Goal: Task Accomplishment & Management: Use online tool/utility

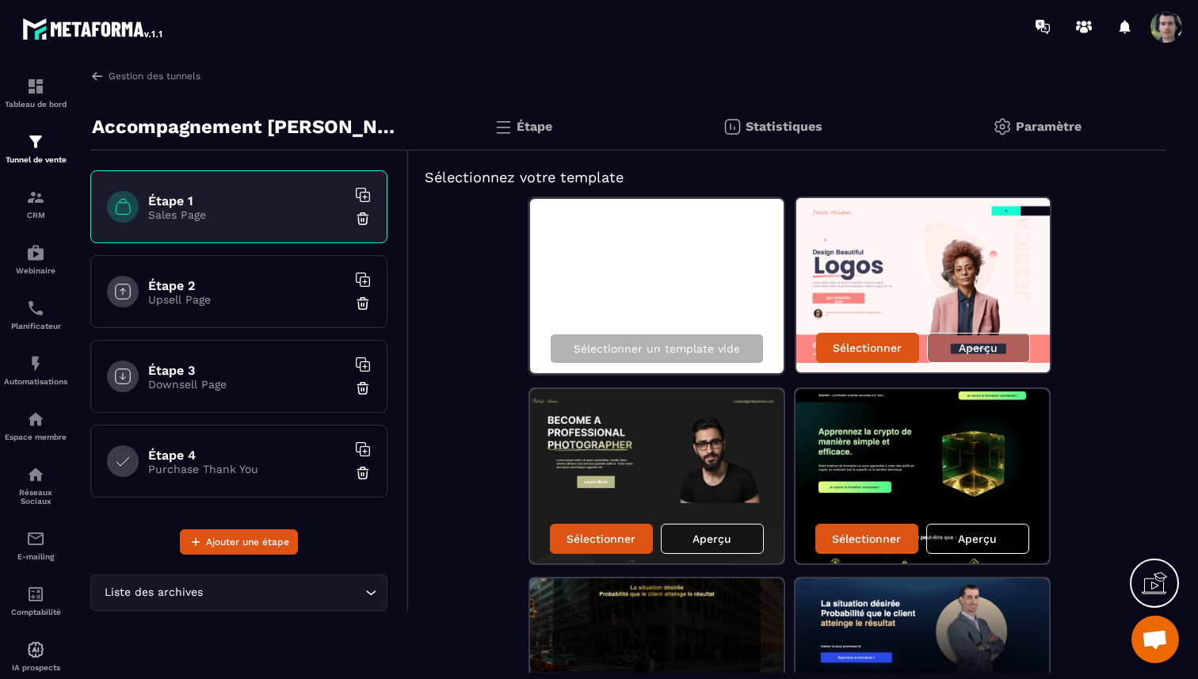
click at [1048, 123] on p "Paramètre" at bounding box center [1049, 126] width 66 height 15
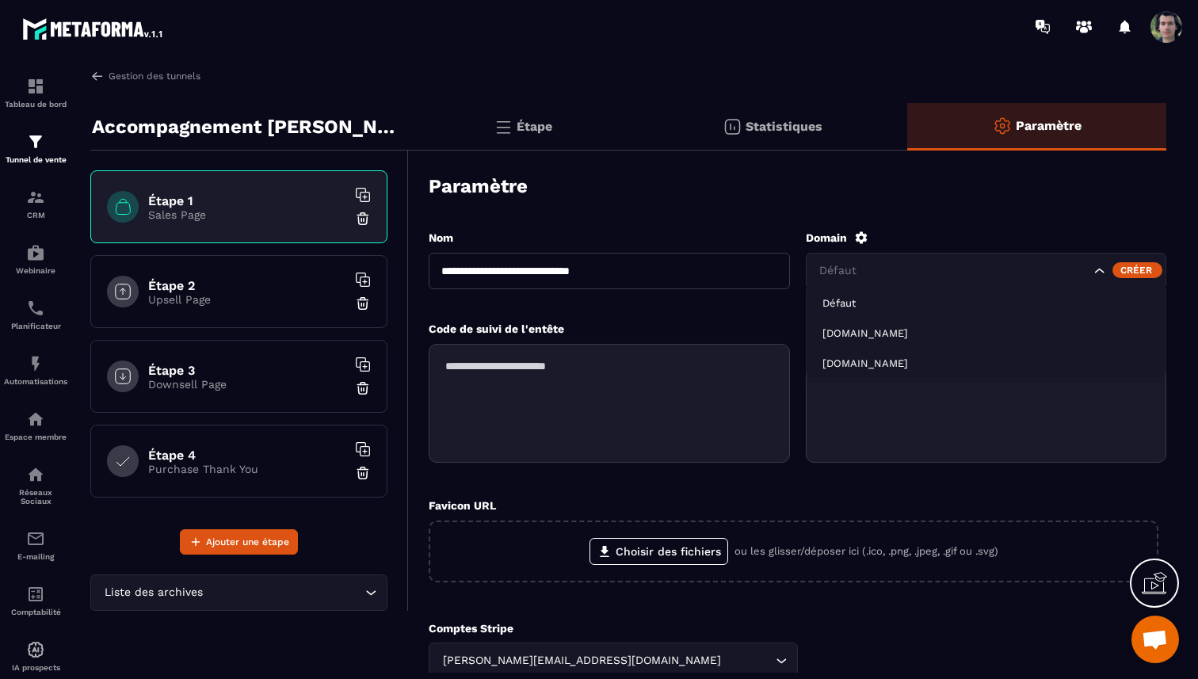
click at [919, 273] on input "Search for option" at bounding box center [953, 270] width 275 height 17
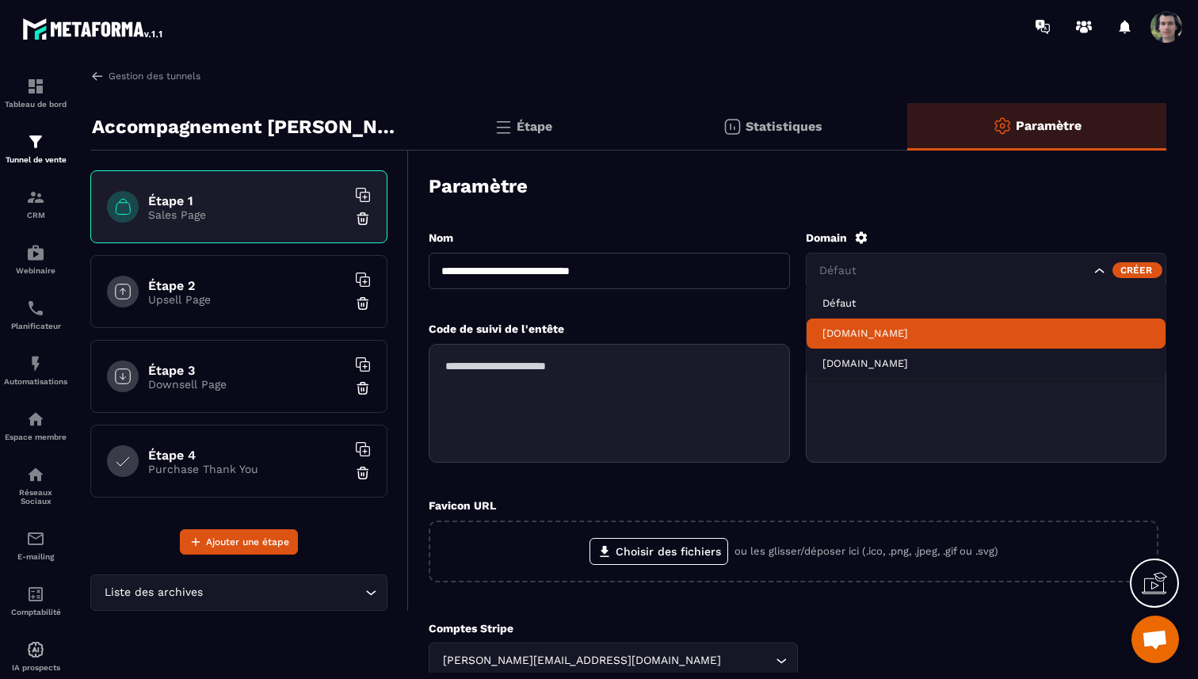
click at [873, 334] on p "[DOMAIN_NAME]" at bounding box center [987, 334] width 328 height 14
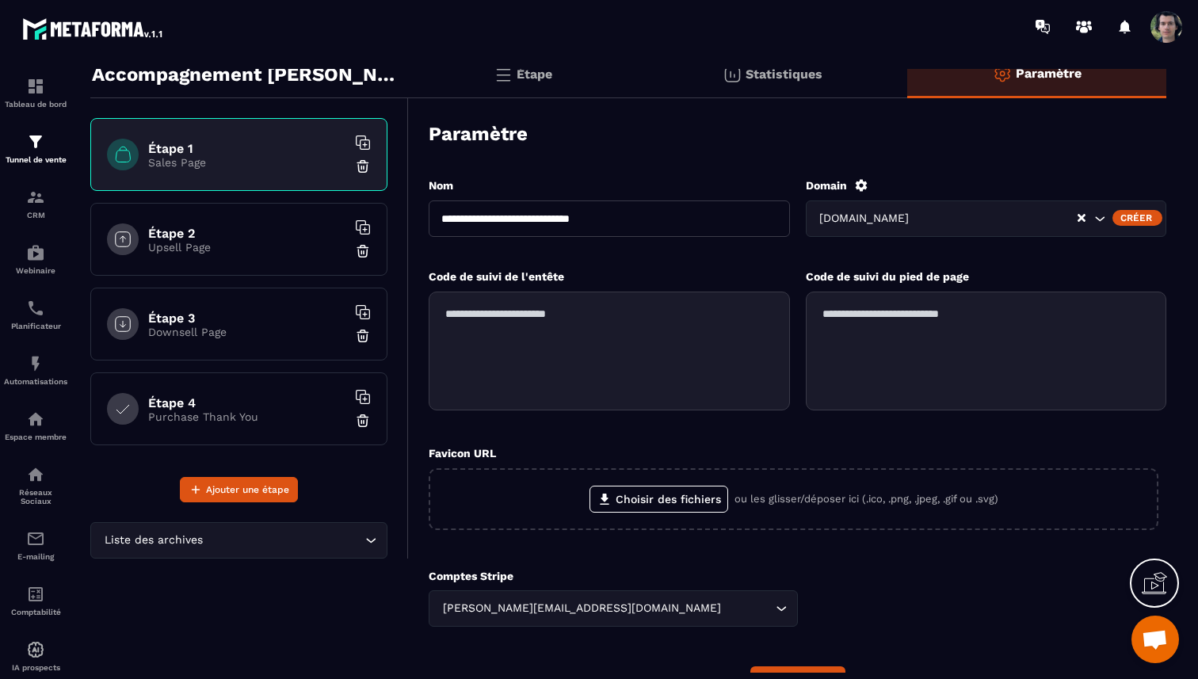
scroll to position [144, 0]
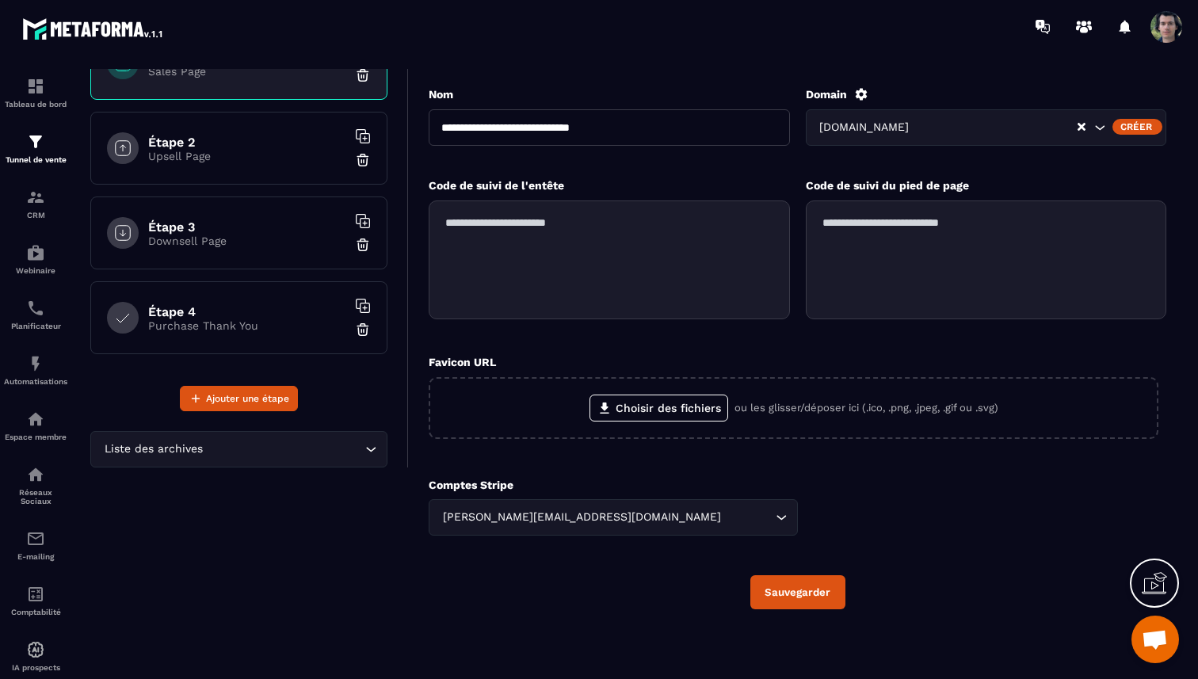
click at [794, 599] on button "Sauvegarder" at bounding box center [798, 592] width 95 height 34
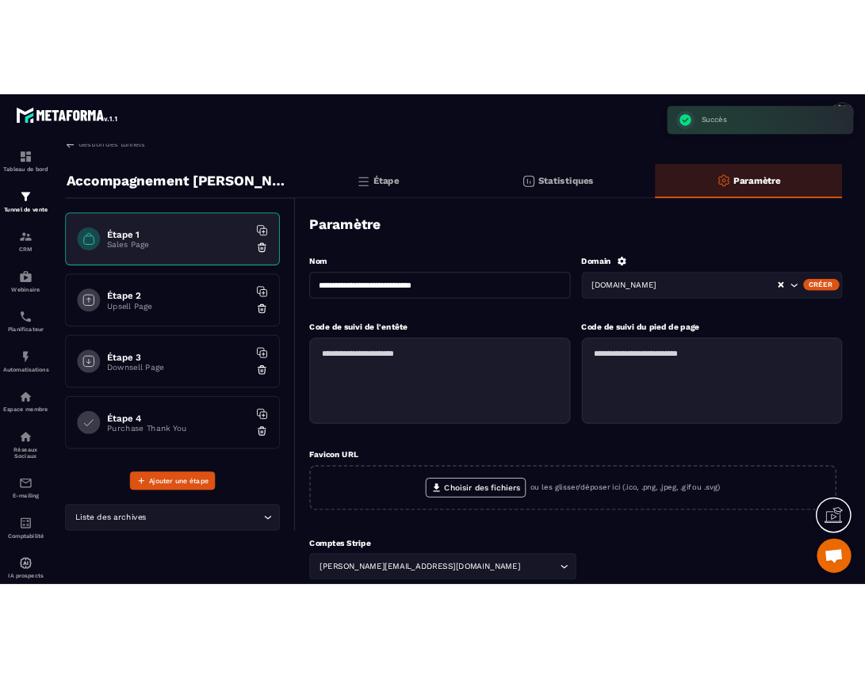
scroll to position [0, 0]
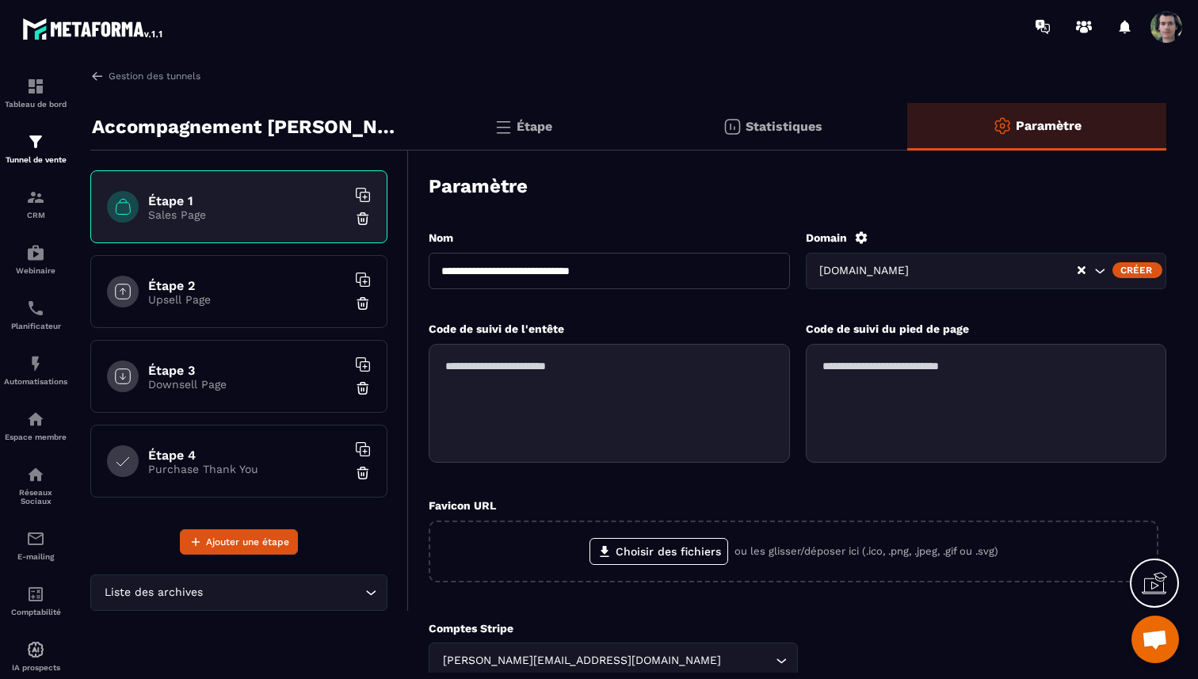
click at [982, 270] on input "Search for option" at bounding box center [995, 270] width 164 height 17
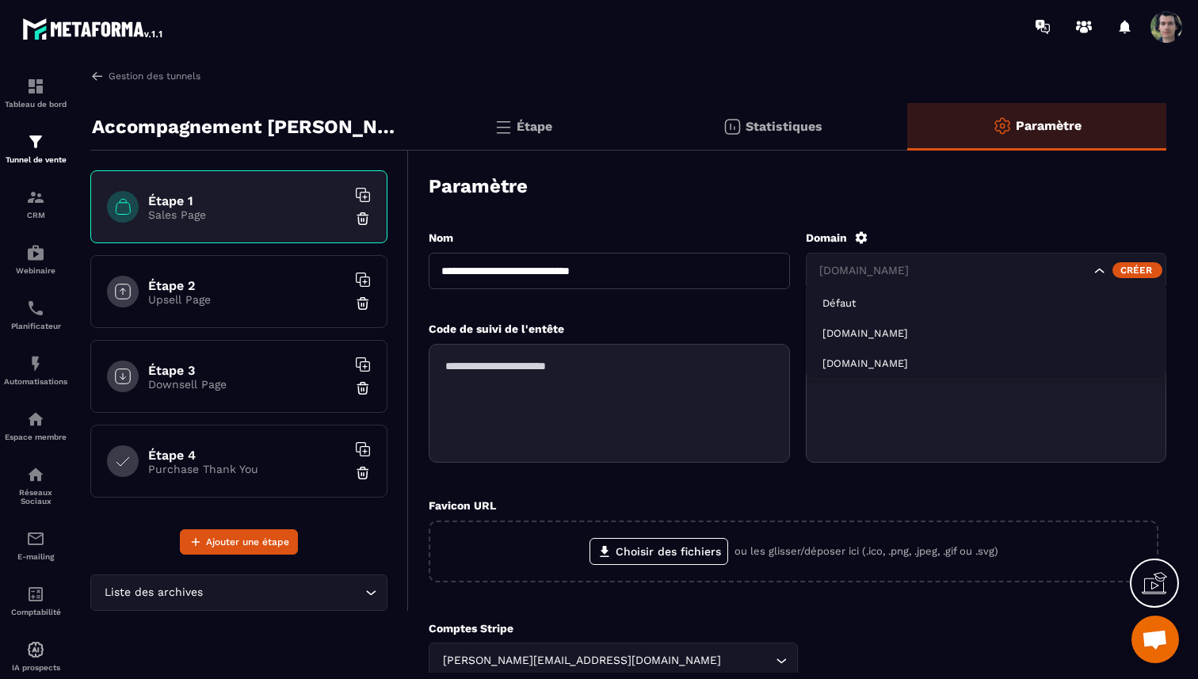
click at [982, 270] on input "Search for option" at bounding box center [953, 270] width 275 height 17
click at [949, 222] on div "**********" at bounding box center [798, 491] width 738 height 555
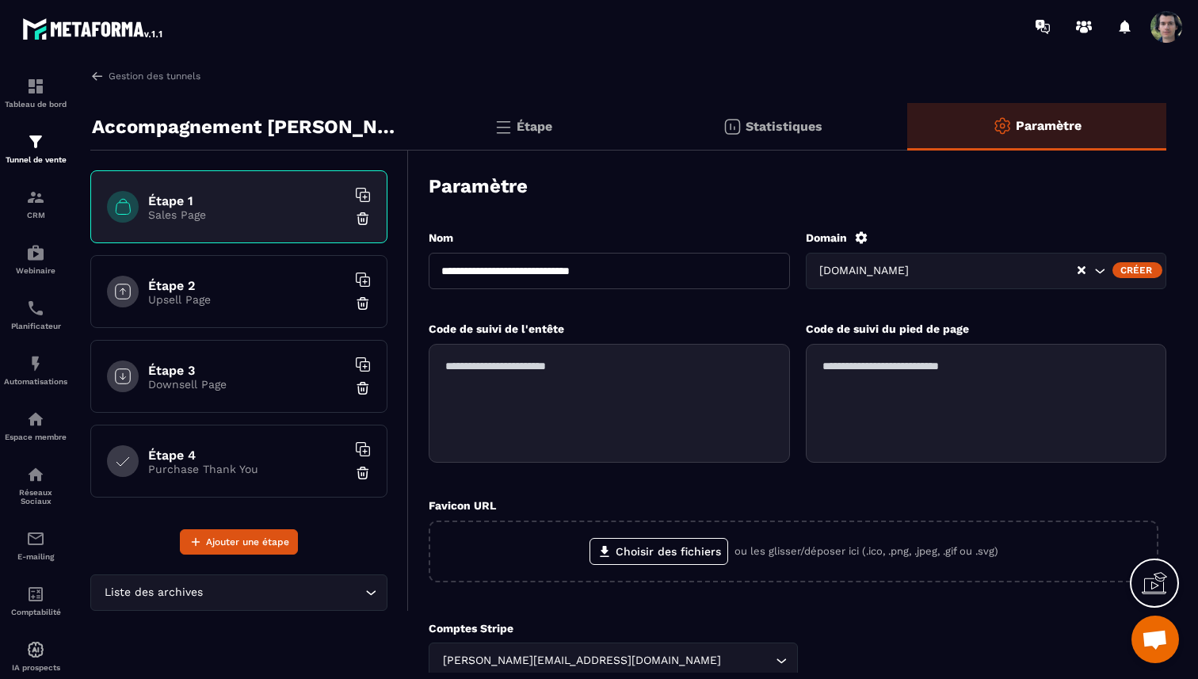
click at [638, 125] on div "Étape" at bounding box center [773, 127] width 270 height 48
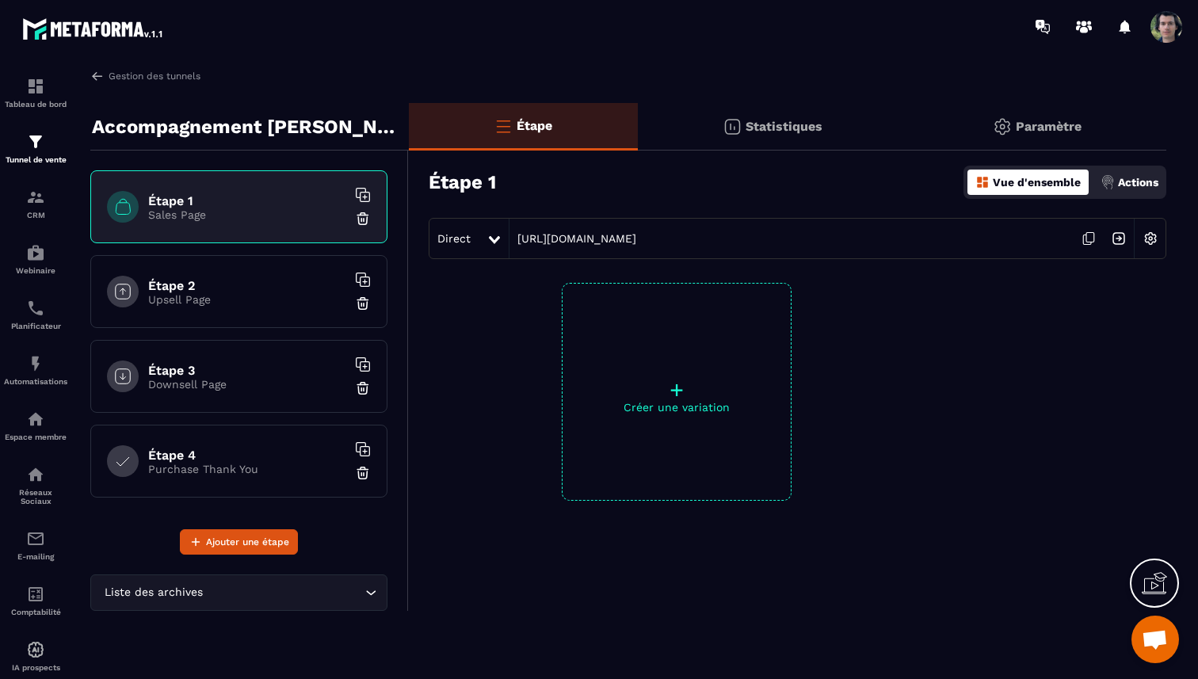
click at [1111, 334] on div at bounding box center [1052, 392] width 230 height 218
click at [1153, 238] on img at bounding box center [1151, 238] width 30 height 30
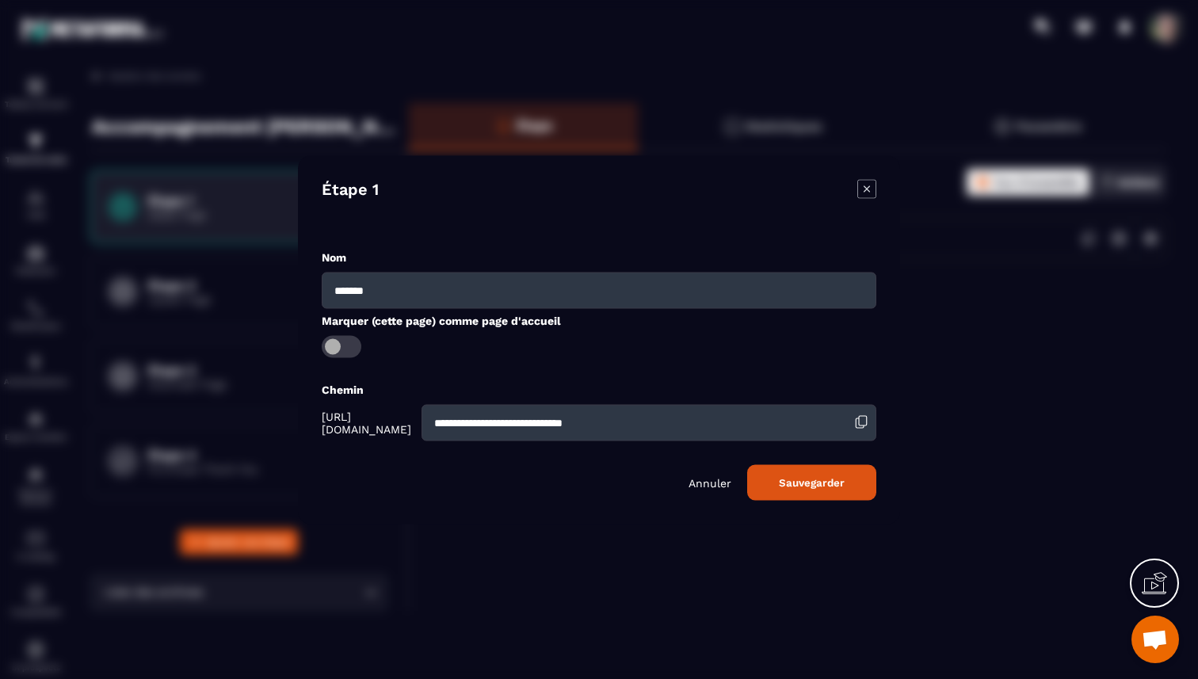
click at [720, 424] on input "**********" at bounding box center [649, 422] width 455 height 36
drag, startPoint x: 757, startPoint y: 424, endPoint x: 524, endPoint y: 424, distance: 233.0
click at [524, 424] on input "**********" at bounding box center [649, 422] width 455 height 36
click at [349, 352] on span "Modal window" at bounding box center [342, 346] width 40 height 22
click at [766, 420] on input "**********" at bounding box center [649, 422] width 455 height 36
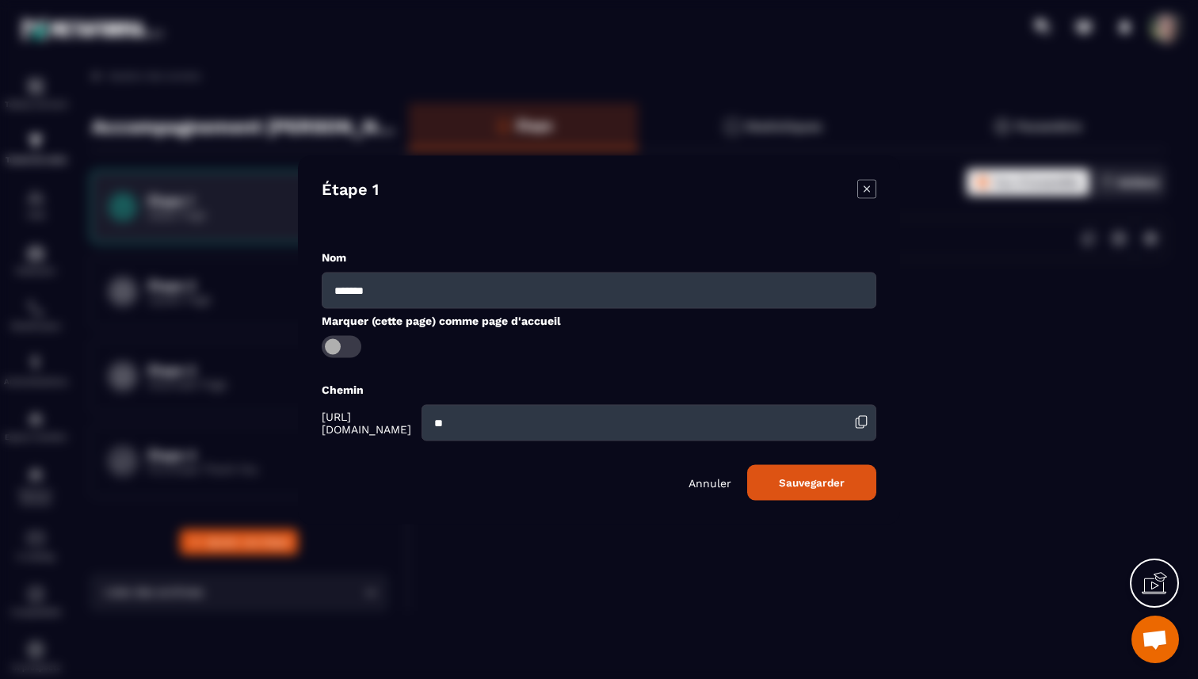
type input "*"
click at [639, 533] on section "Étape 1 Nom ******* Marquer (cette page) comme page d'accueil Chemin [URL][DOMA…" at bounding box center [599, 339] width 1198 height 679
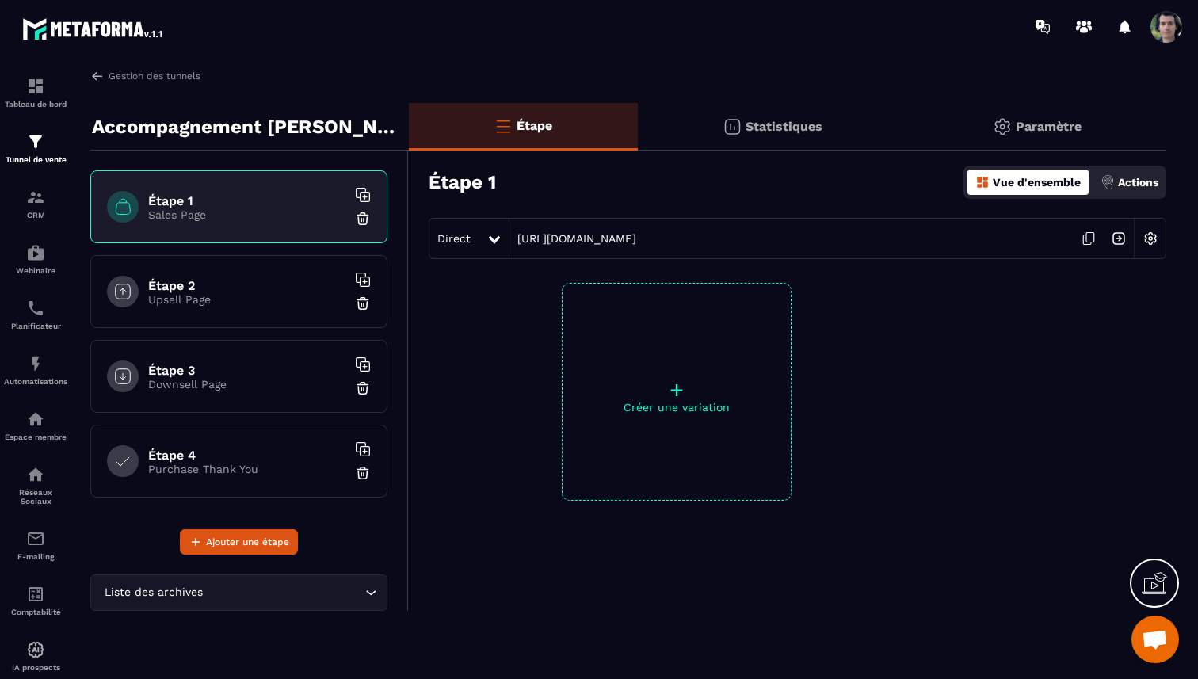
click at [919, 235] on div "Direct [URL][DOMAIN_NAME]" at bounding box center [798, 238] width 738 height 41
click at [1150, 239] on img at bounding box center [1151, 238] width 30 height 30
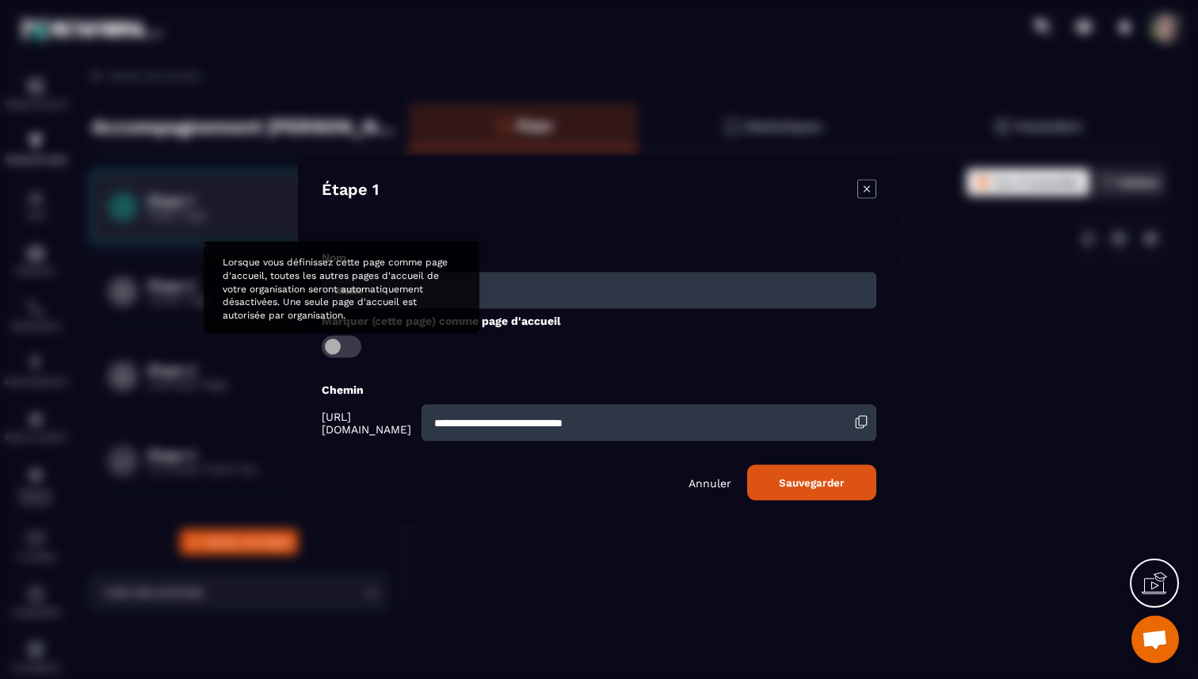
click at [344, 349] on span "Modal window" at bounding box center [342, 346] width 40 height 22
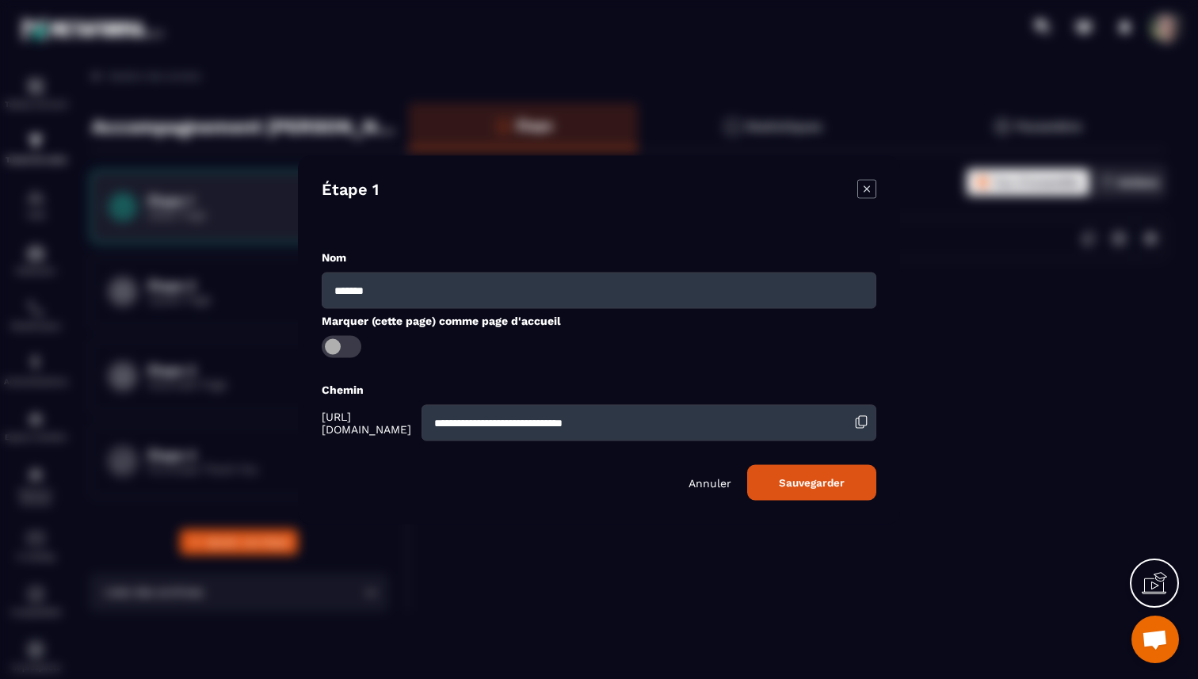
click at [796, 478] on button "Sauvegarder" at bounding box center [811, 482] width 129 height 36
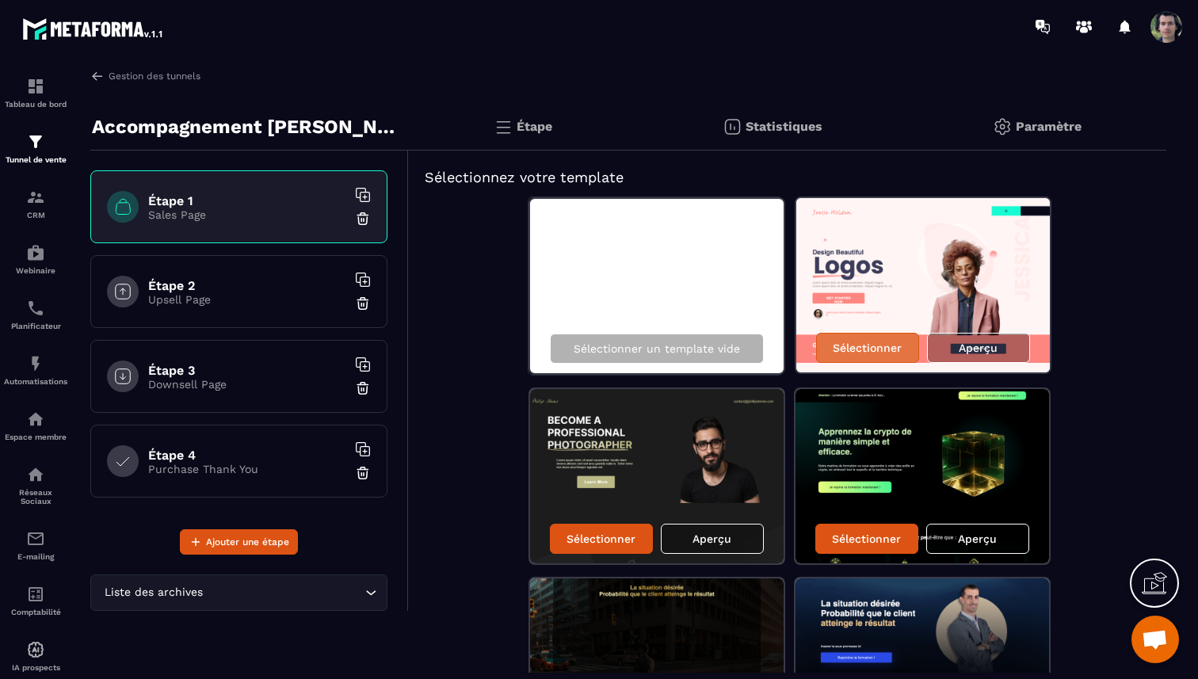
click at [862, 347] on p "Sélectionner" at bounding box center [867, 348] width 69 height 13
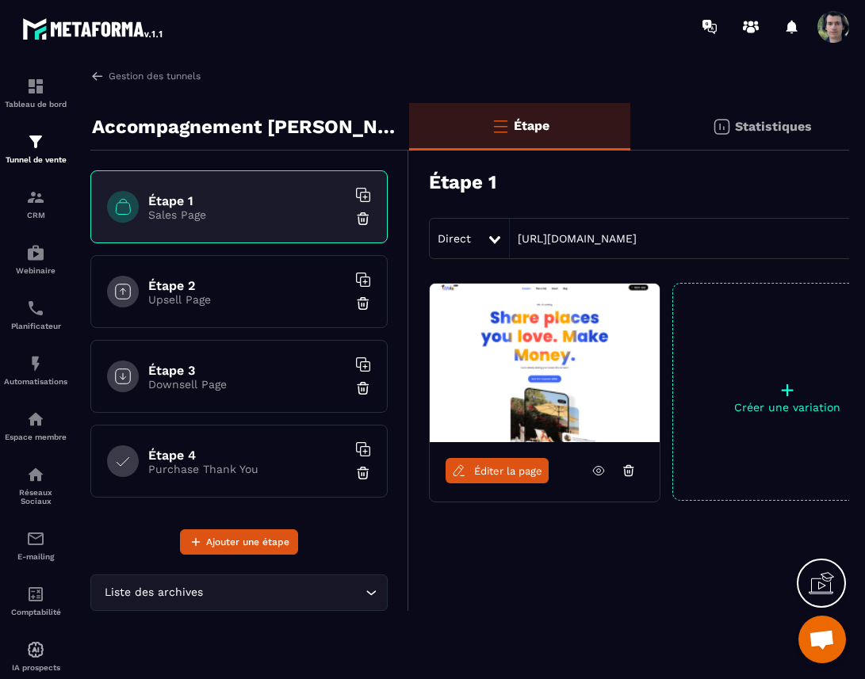
click at [631, 470] on icon at bounding box center [628, 471] width 14 height 14
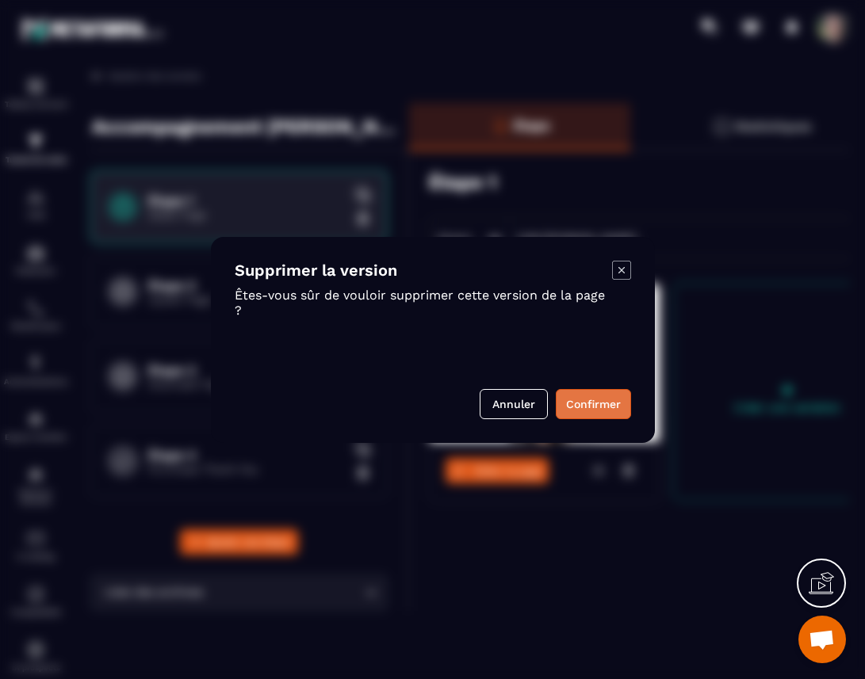
click at [598, 402] on button "Confirmer" at bounding box center [593, 404] width 75 height 30
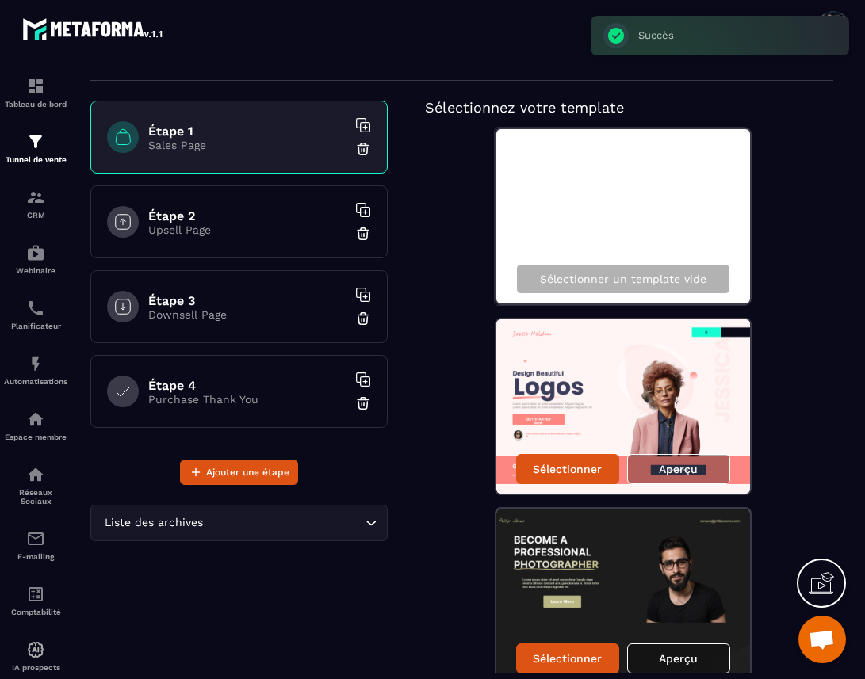
scroll to position [139, 0]
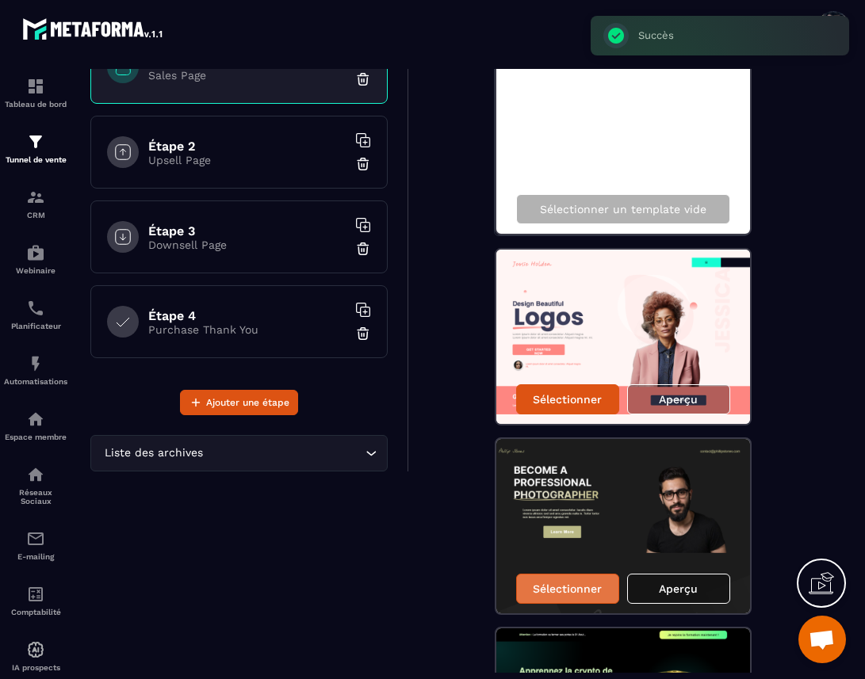
click at [572, 597] on div "Sélectionner" at bounding box center [567, 589] width 103 height 30
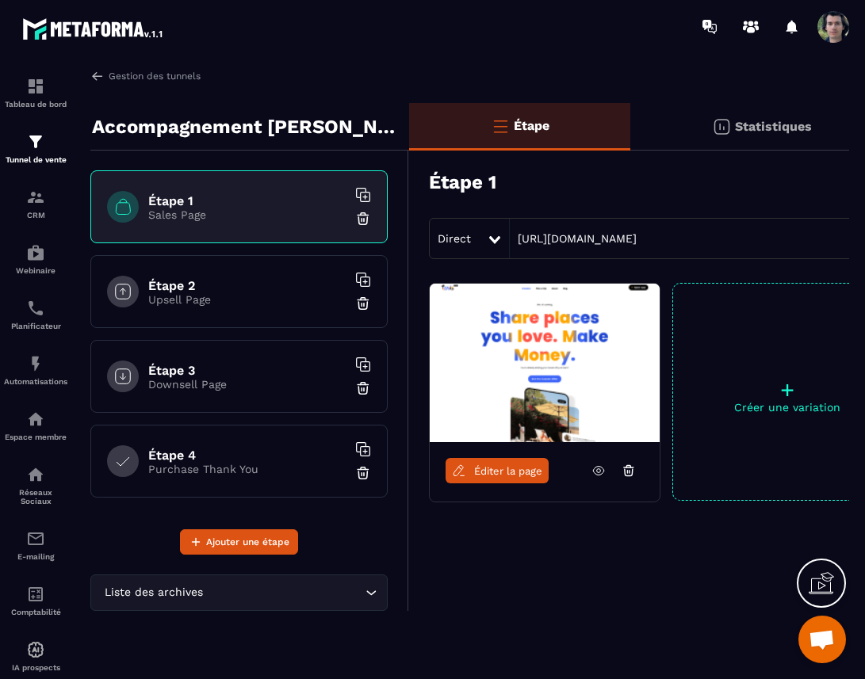
click at [630, 472] on icon at bounding box center [628, 471] width 14 height 14
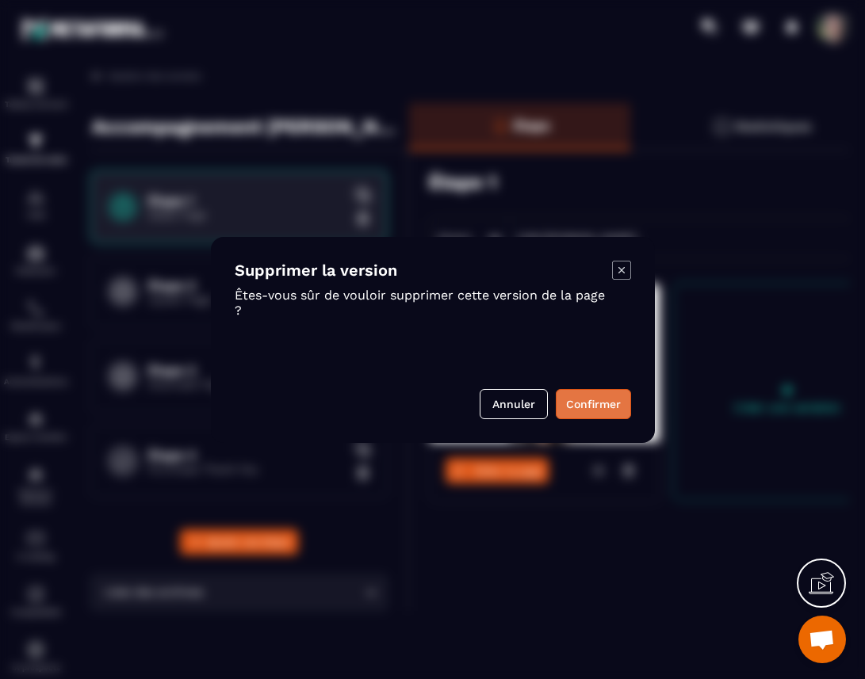
click at [605, 405] on button "Confirmer" at bounding box center [593, 404] width 75 height 30
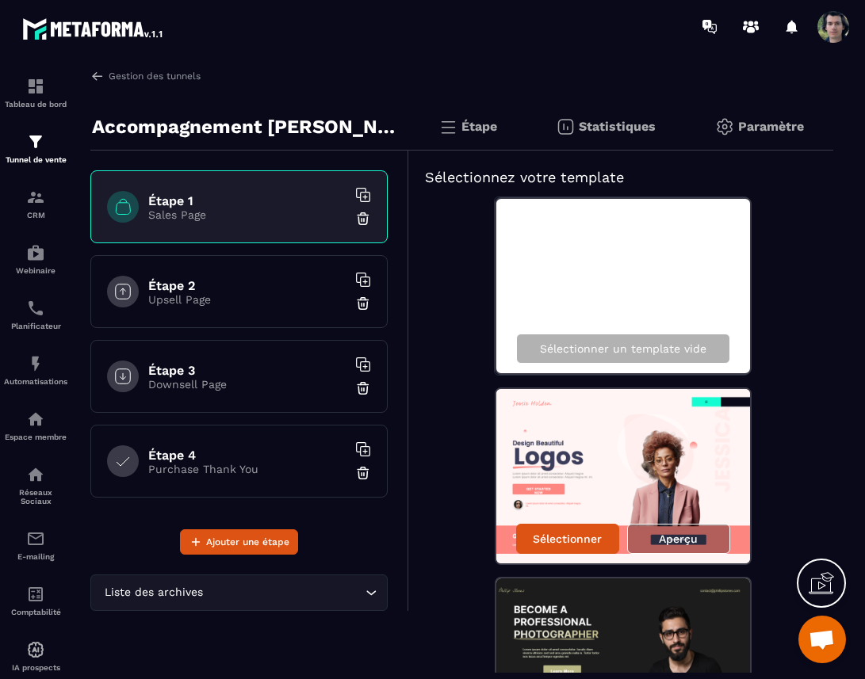
click at [450, 135] on img at bounding box center [447, 126] width 19 height 19
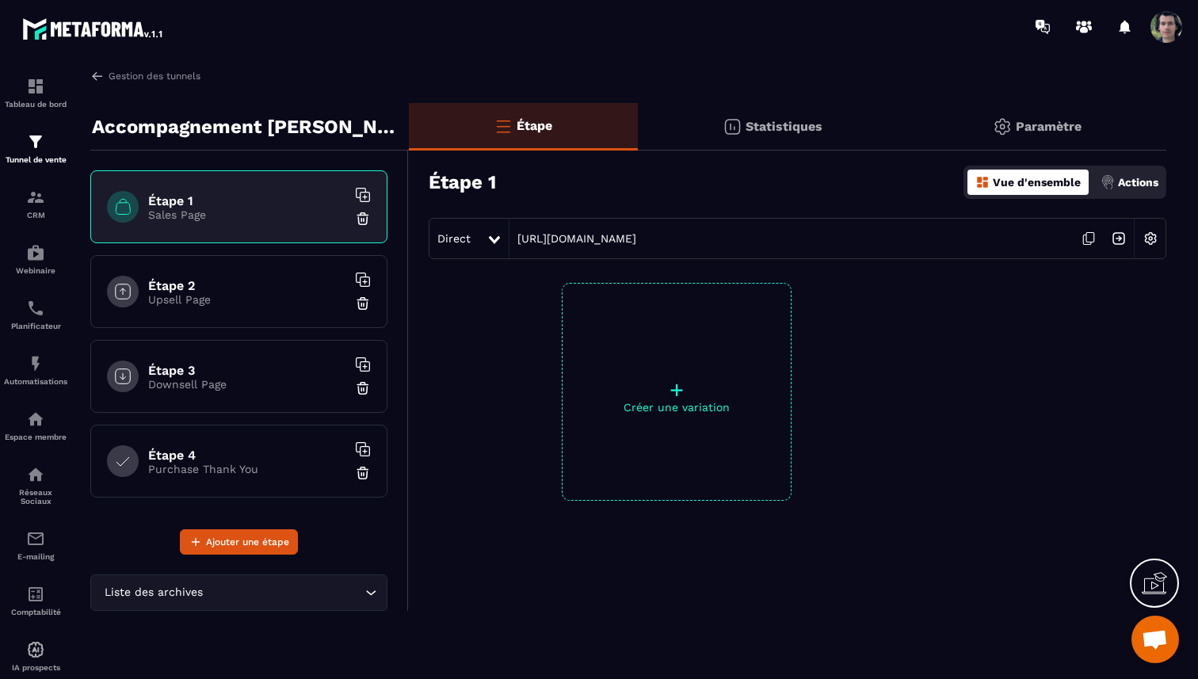
click at [1047, 121] on p "Paramètre" at bounding box center [1049, 126] width 66 height 15
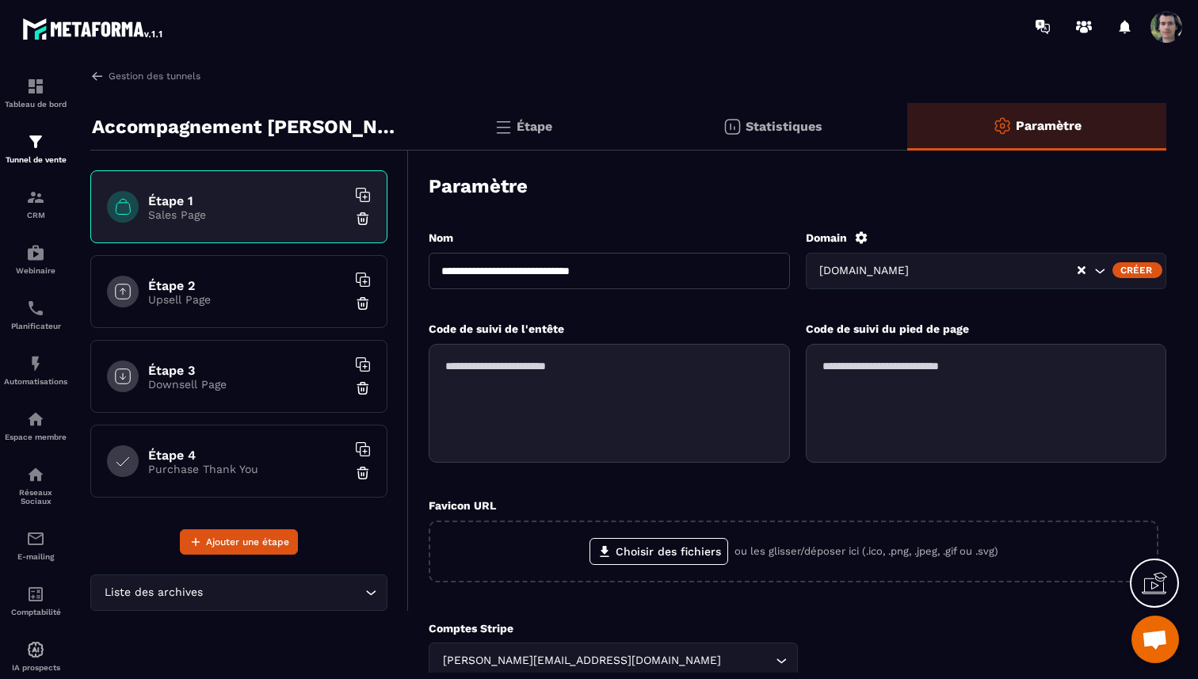
click at [638, 127] on div "Étape" at bounding box center [773, 127] width 270 height 48
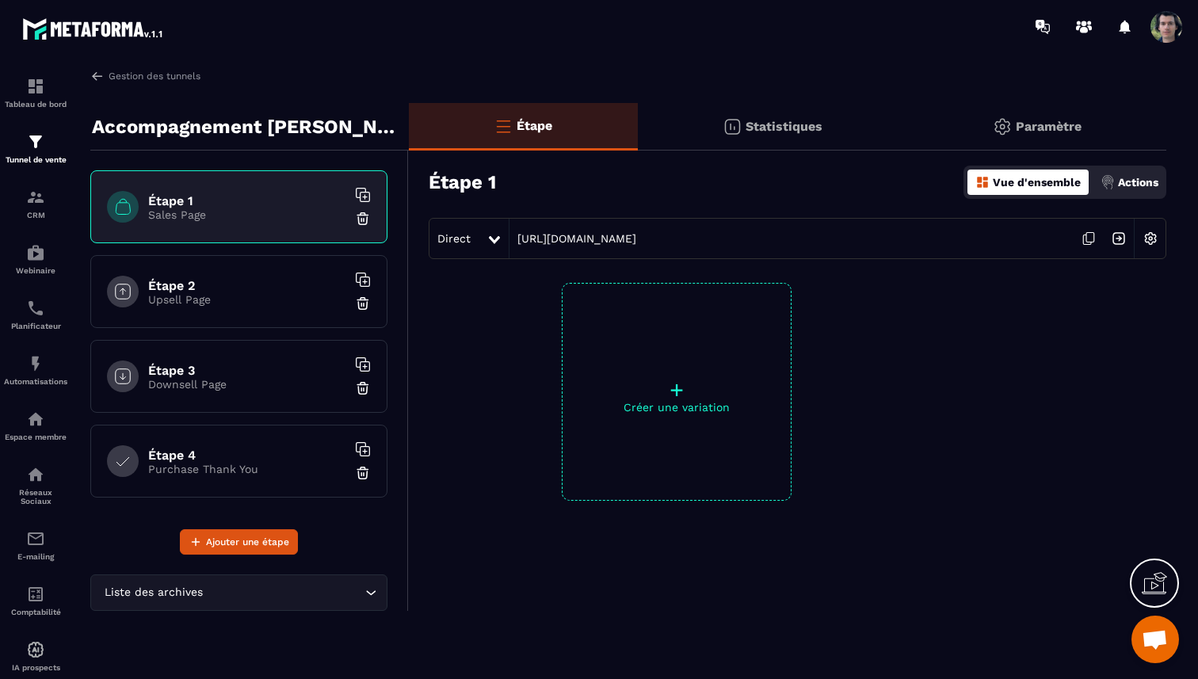
click at [197, 302] on p "Upsell Page" at bounding box center [247, 299] width 198 height 13
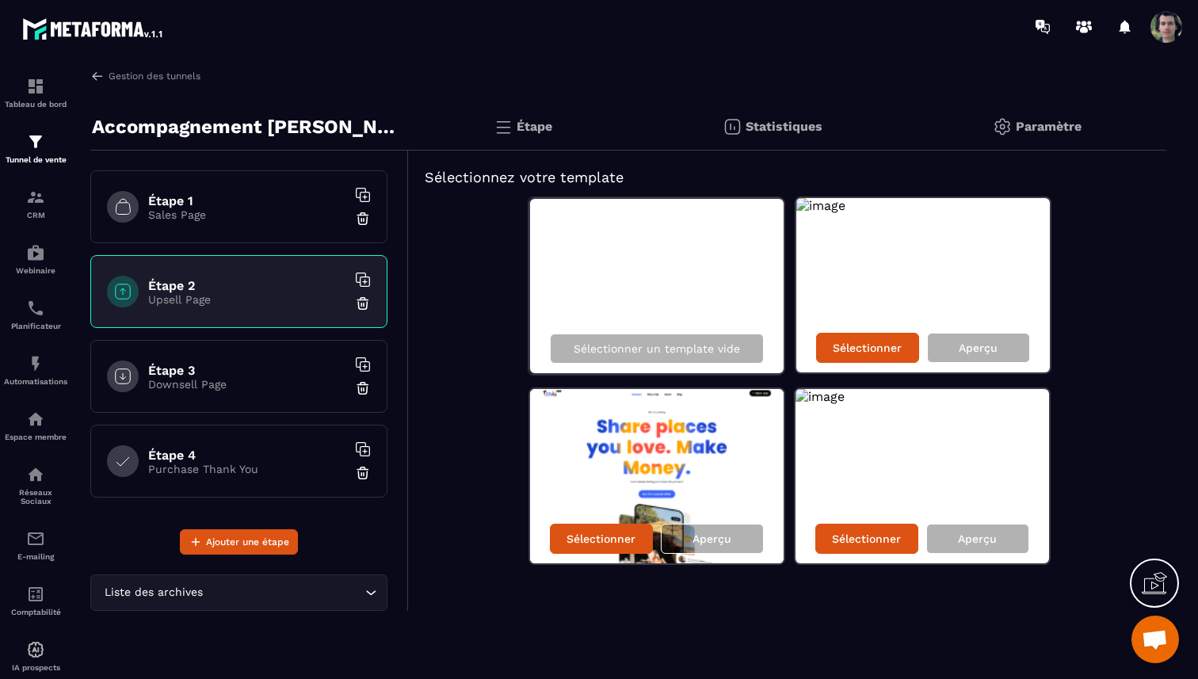
click at [235, 210] on p "Sales Page" at bounding box center [247, 214] width 198 height 13
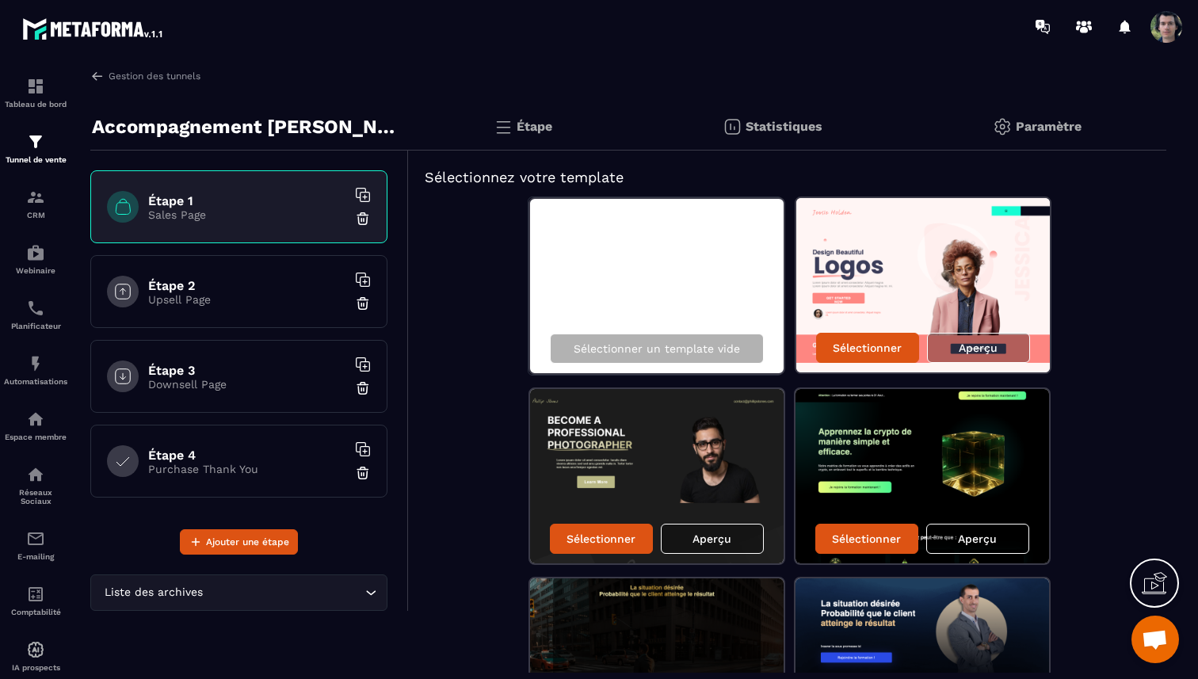
click at [269, 288] on h6 "Étape 2" at bounding box center [247, 285] width 198 height 15
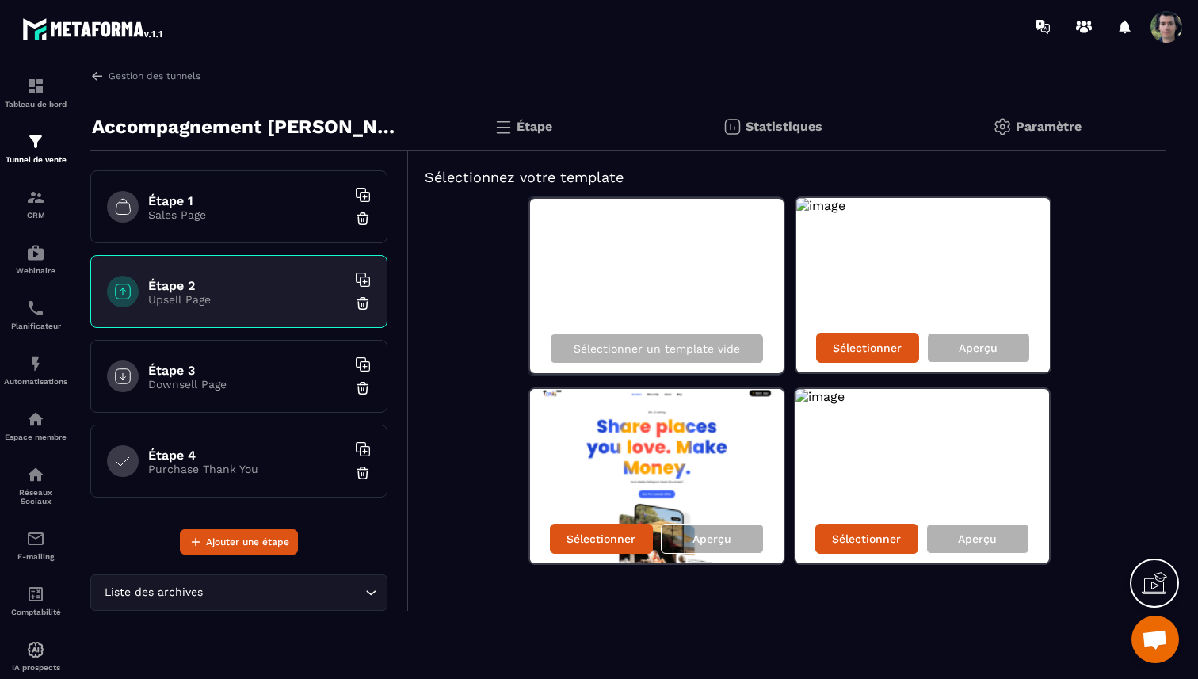
click at [187, 193] on h6 "Étape 1" at bounding box center [247, 200] width 198 height 15
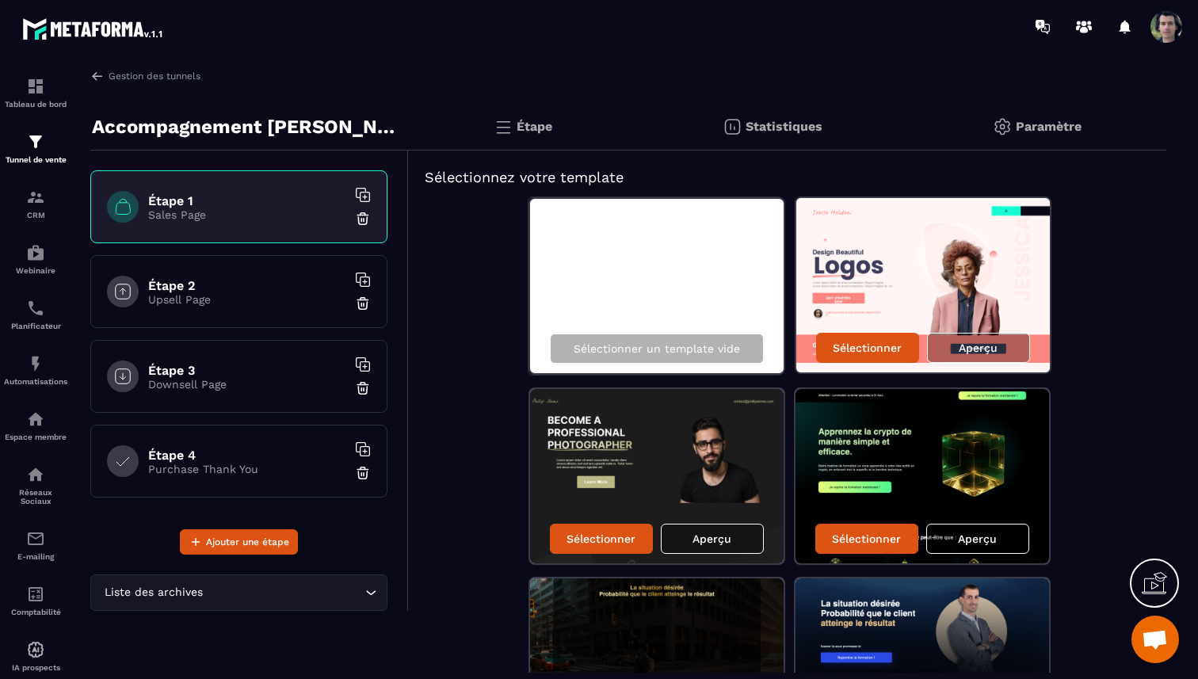
click at [220, 297] on p "Upsell Page" at bounding box center [247, 299] width 198 height 13
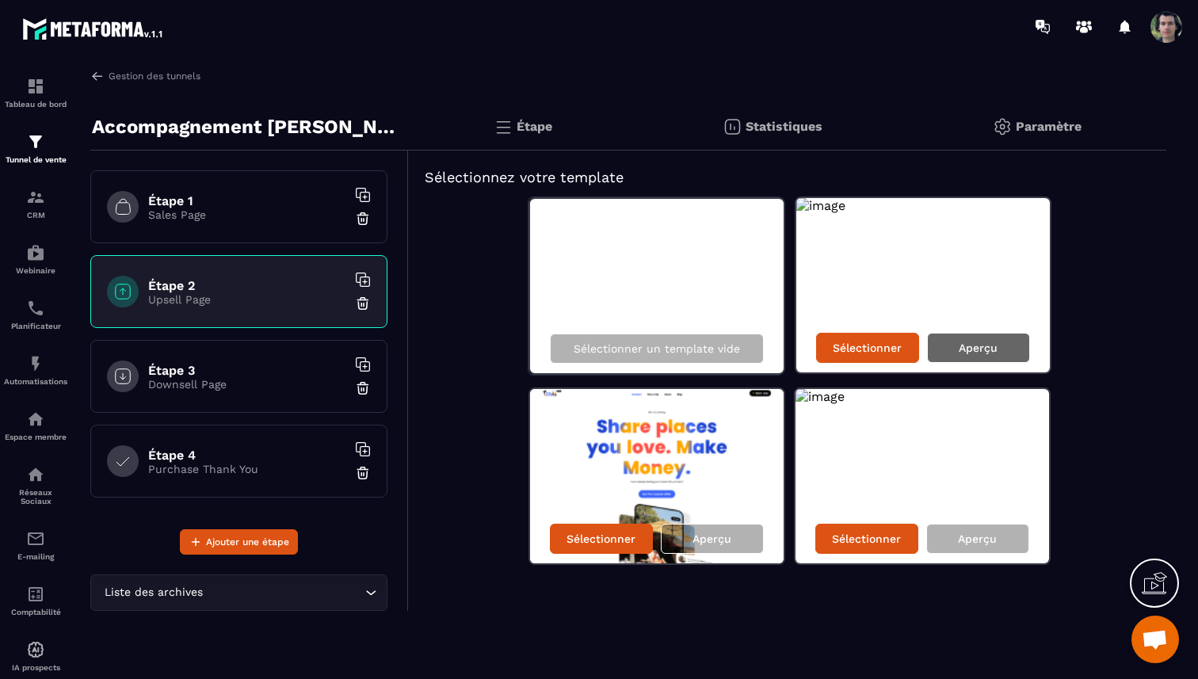
click at [988, 353] on p "Aperçu" at bounding box center [978, 348] width 39 height 13
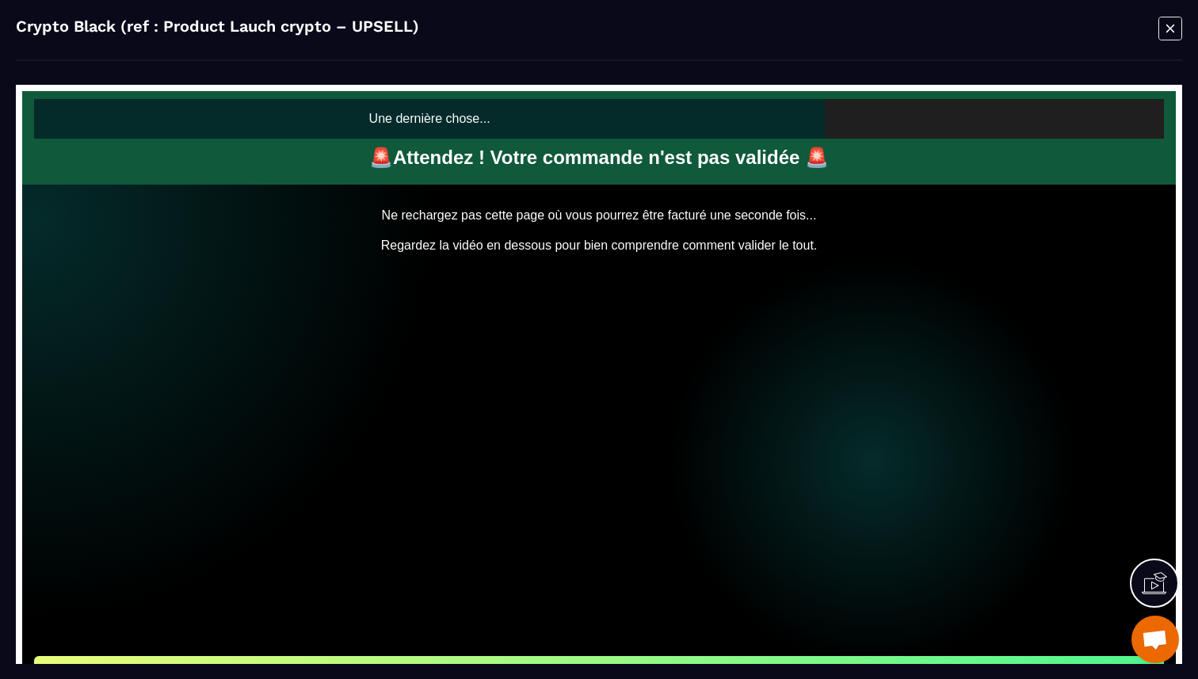
click at [1169, 28] on icon "Modal window" at bounding box center [1171, 28] width 24 height 25
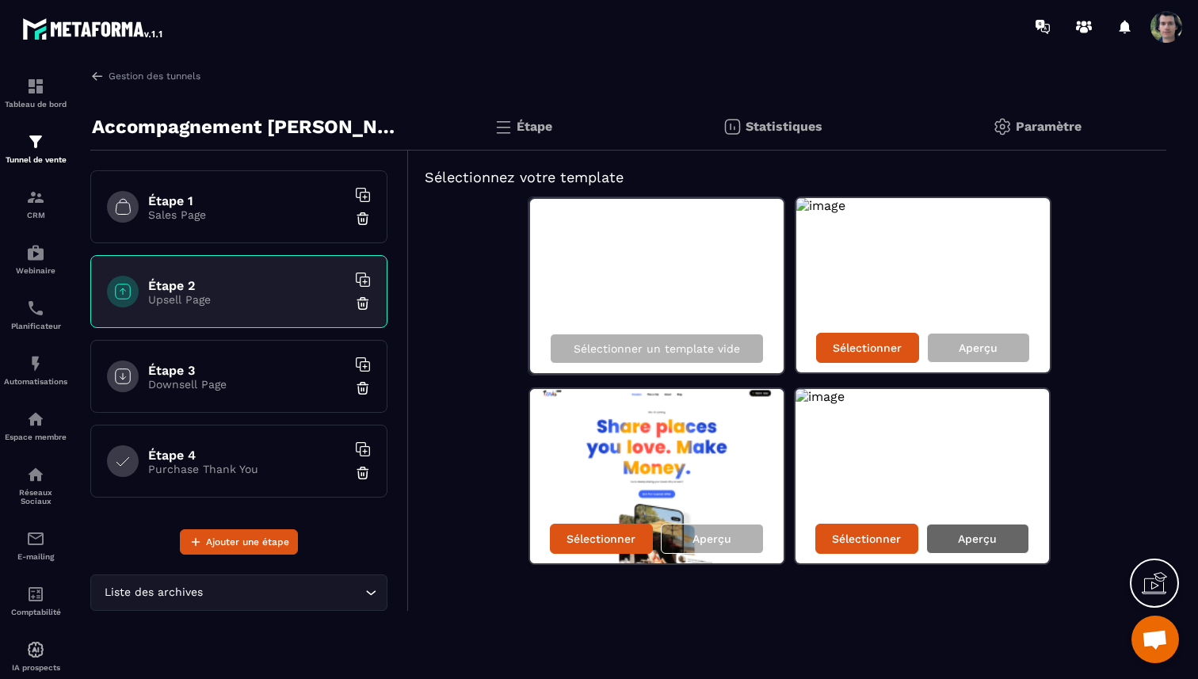
click at [975, 534] on p "Aperçu" at bounding box center [977, 539] width 39 height 13
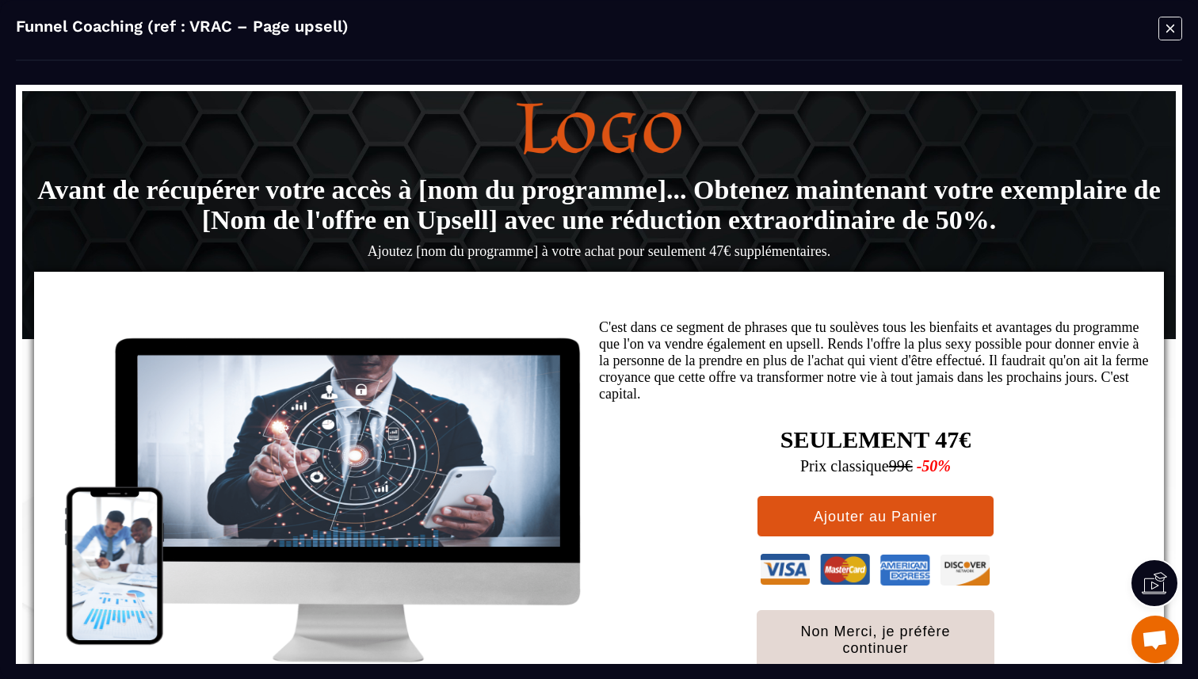
click at [1175, 33] on icon "Modal window" at bounding box center [1171, 28] width 24 height 25
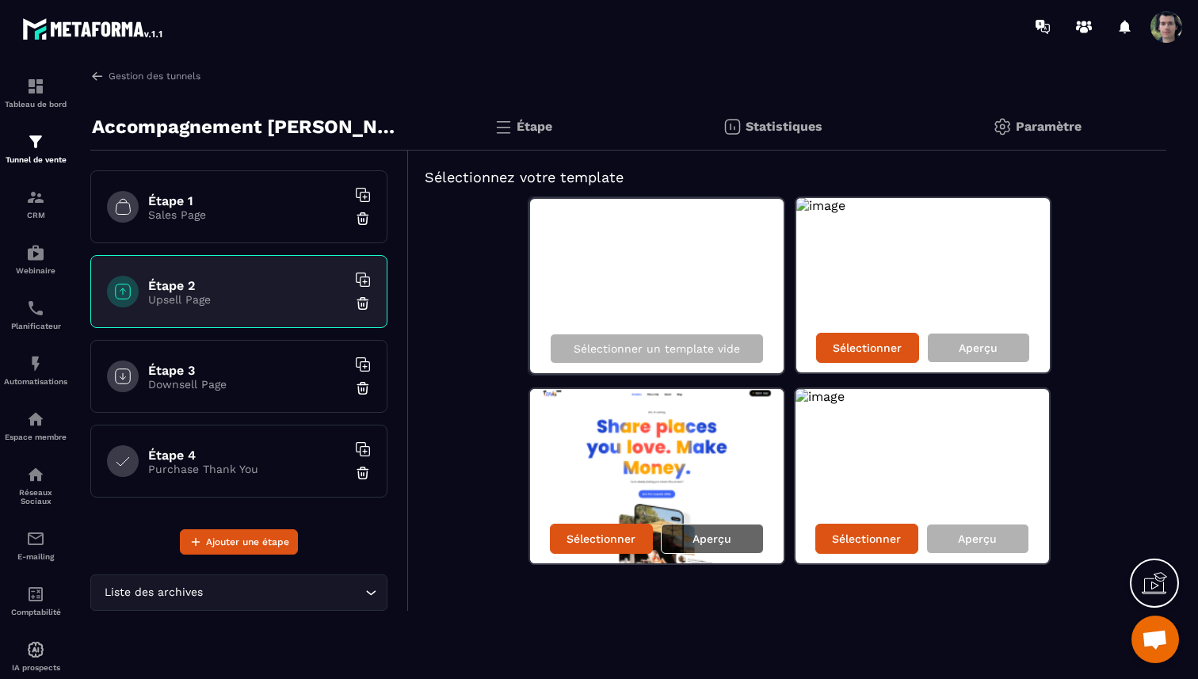
click at [743, 538] on div "Aperçu" at bounding box center [712, 539] width 103 height 30
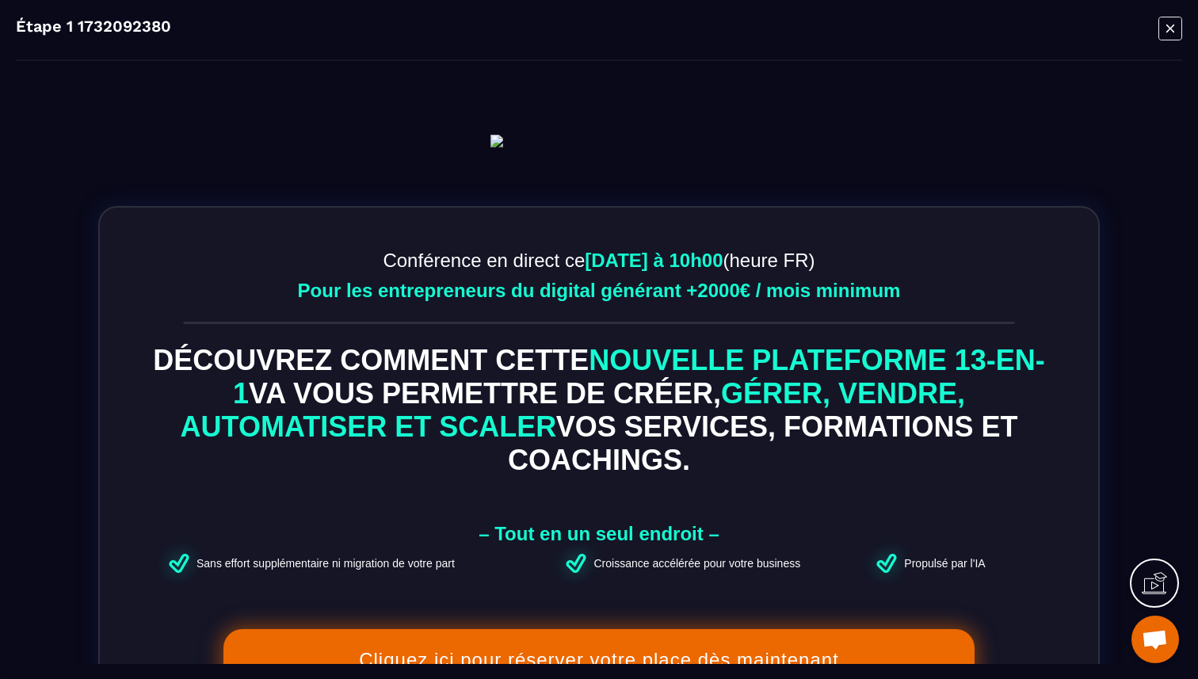
click at [1164, 31] on icon "Modal window" at bounding box center [1171, 28] width 24 height 25
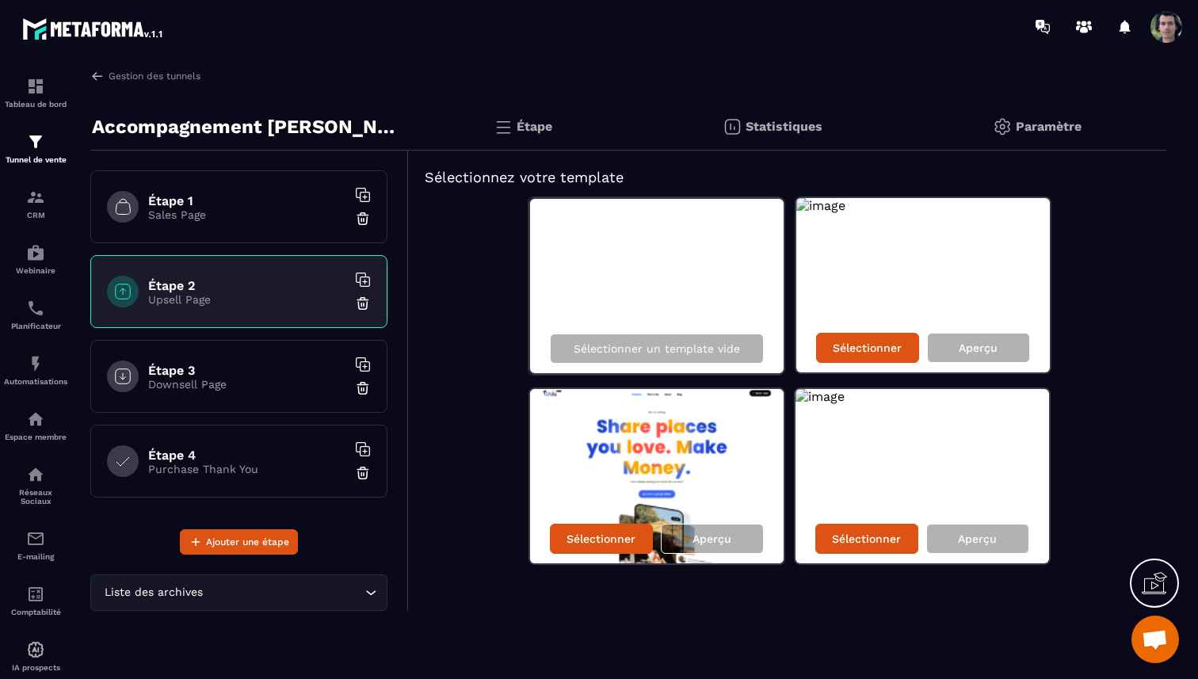
click at [201, 231] on div "Étape 1 Sales Page" at bounding box center [238, 206] width 297 height 73
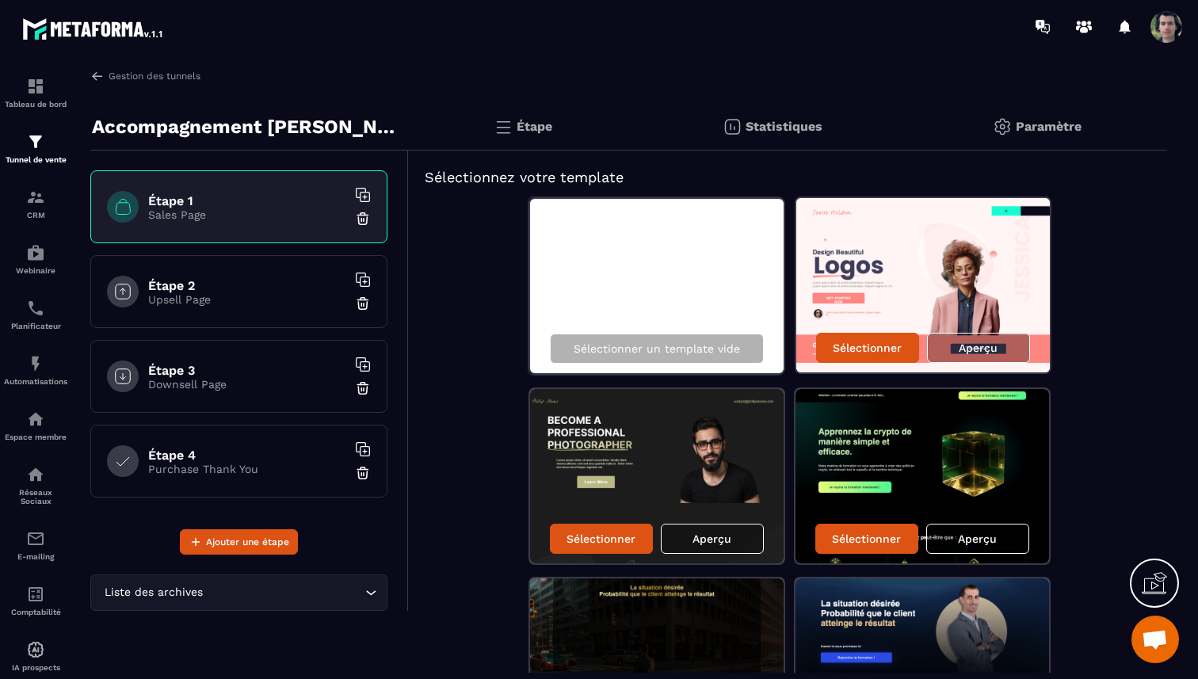
click at [210, 289] on h6 "Étape 2" at bounding box center [247, 285] width 198 height 15
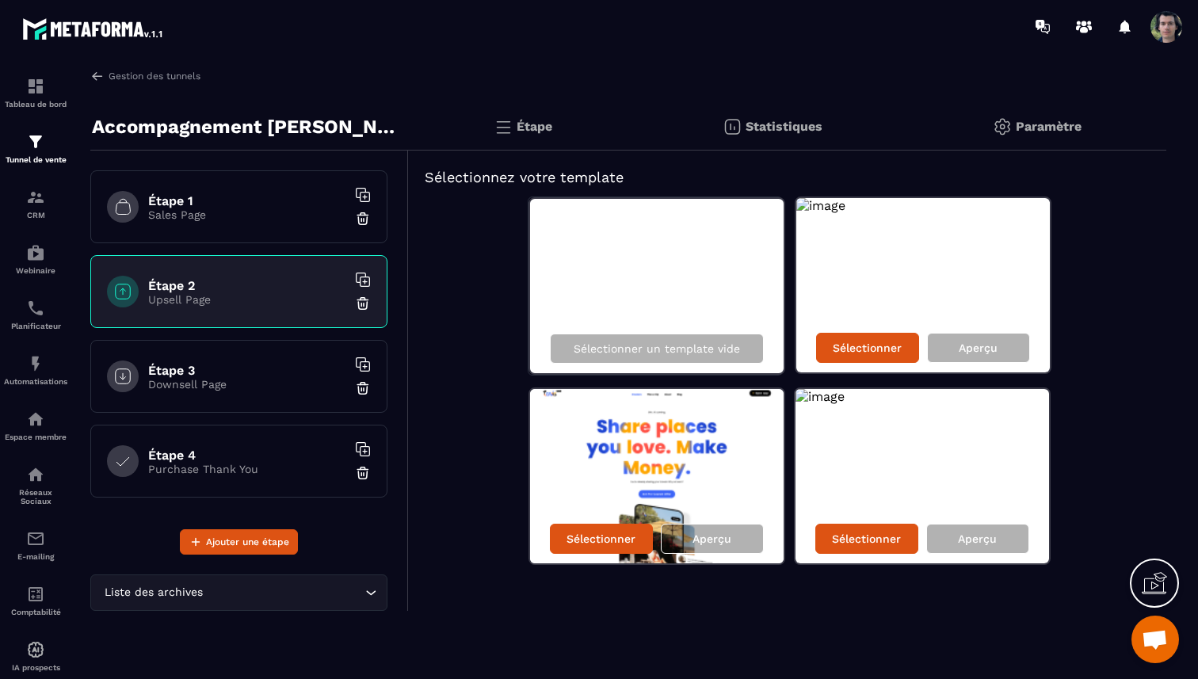
click at [262, 204] on h6 "Étape 1" at bounding box center [247, 200] width 198 height 15
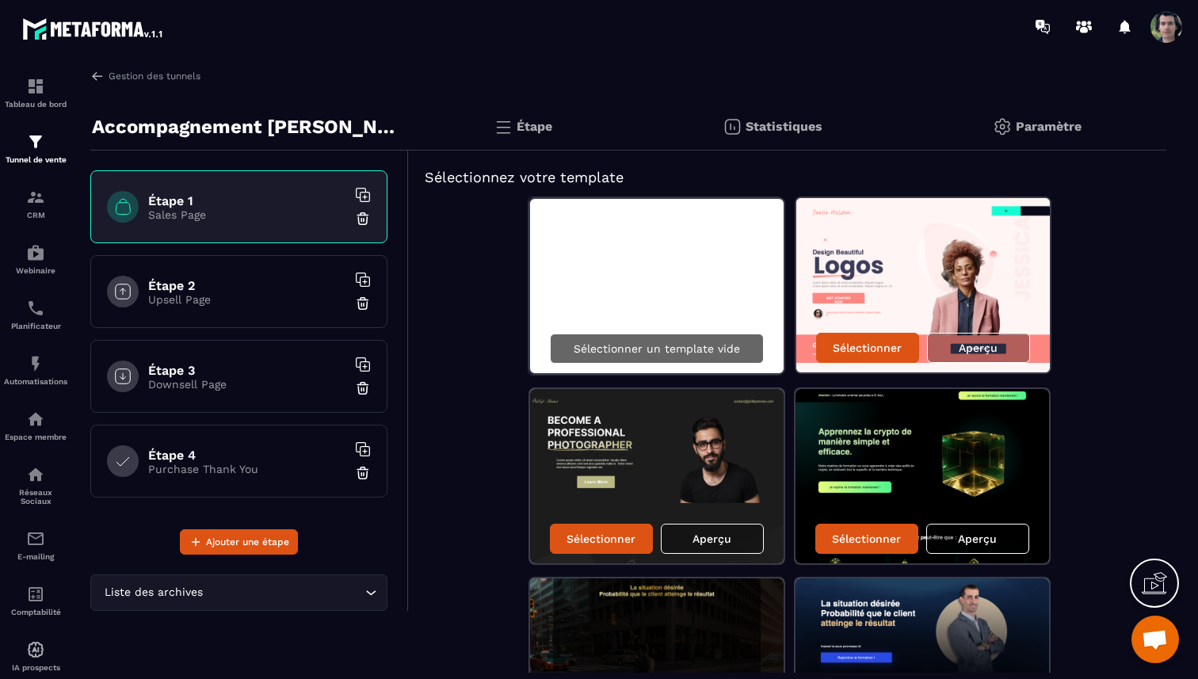
click at [663, 345] on p "Sélectionner un template vide" at bounding box center [657, 348] width 166 height 13
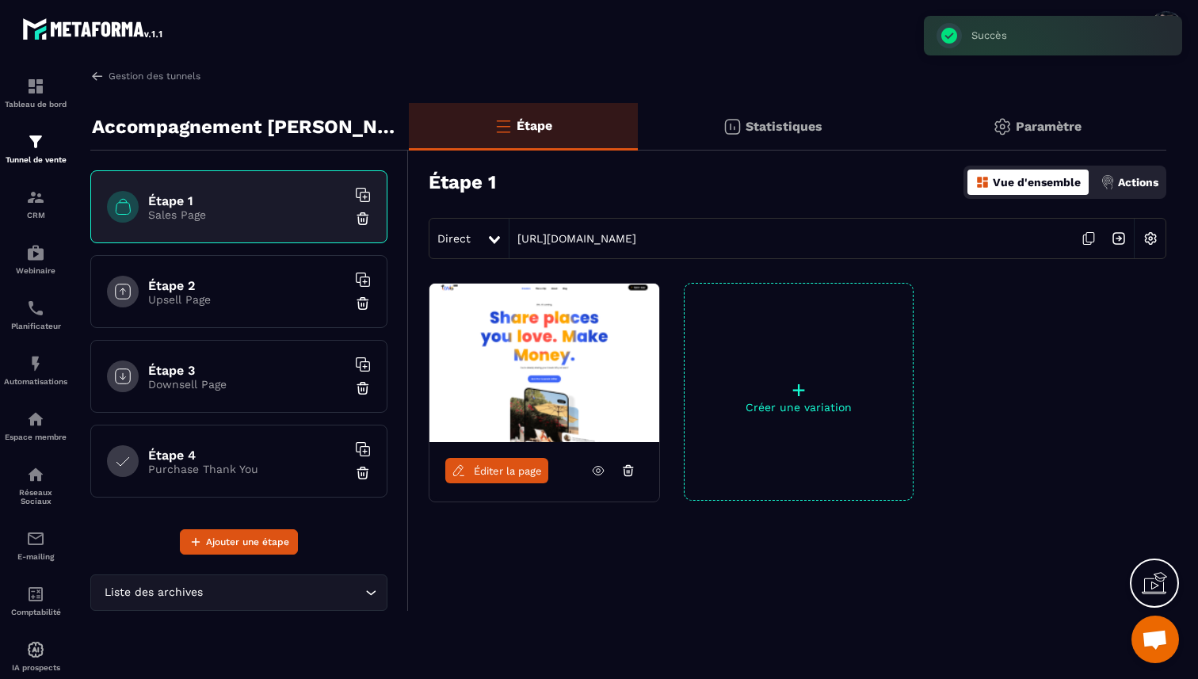
click at [509, 468] on span "Éditer la page" at bounding box center [508, 471] width 68 height 12
